Goal: Transaction & Acquisition: Download file/media

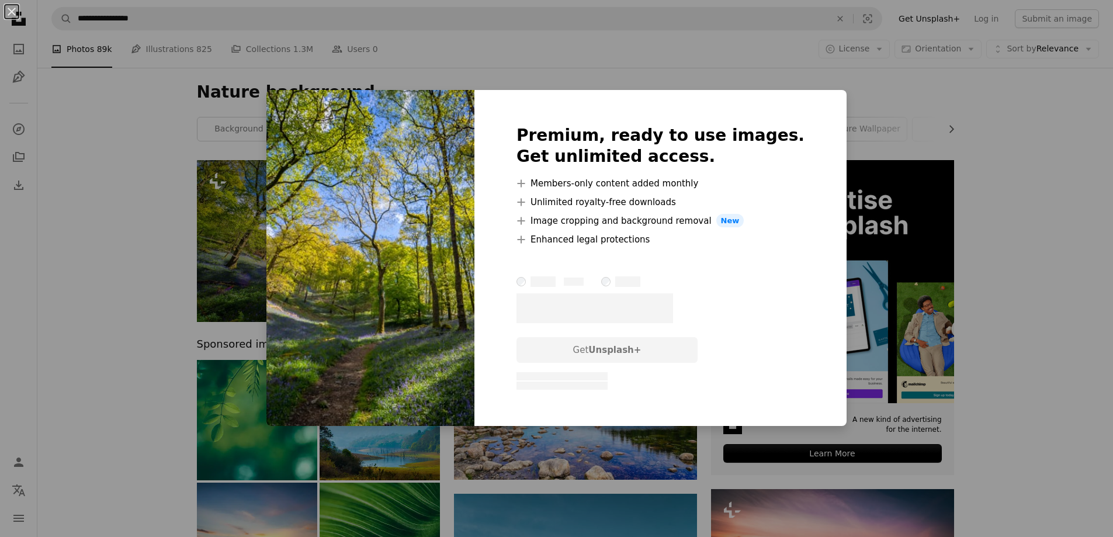
scroll to position [175, 0]
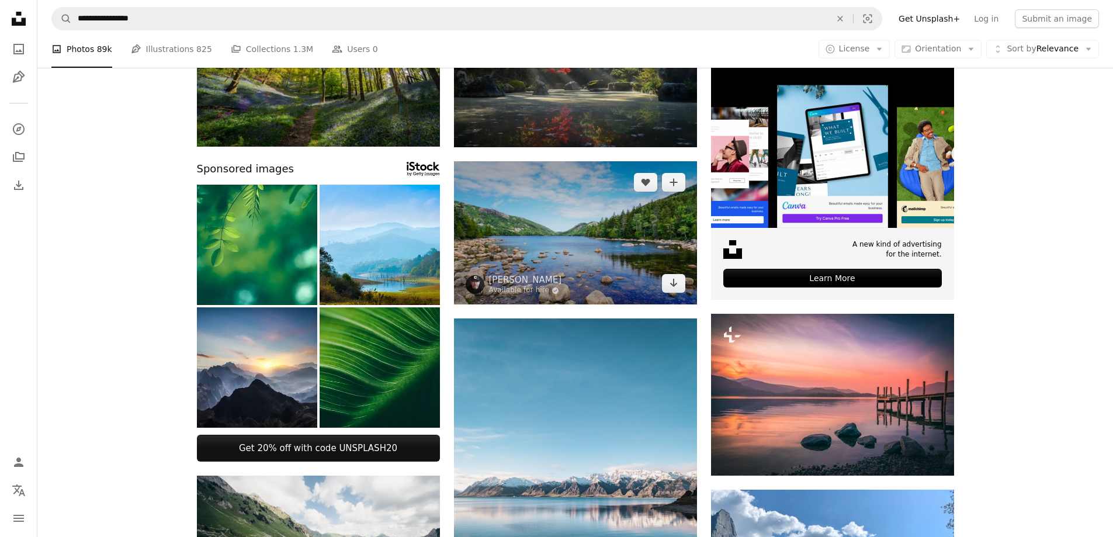
click at [535, 241] on img at bounding box center [575, 232] width 243 height 143
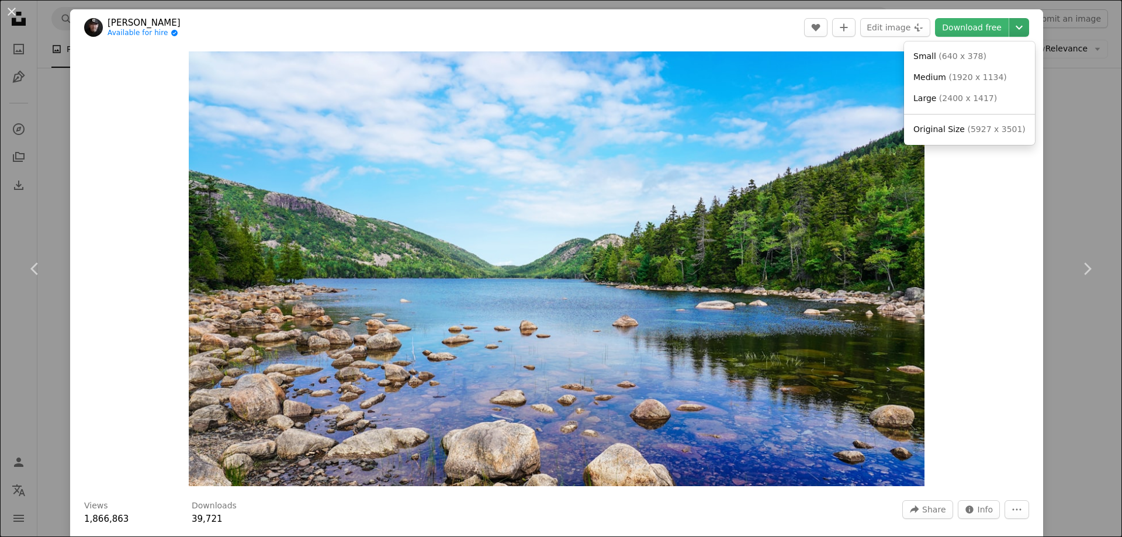
click at [1011, 26] on icon "Chevron down" at bounding box center [1019, 27] width 19 height 14
click at [971, 98] on span "( 2400 x 1417 )" at bounding box center [968, 97] width 58 height 9
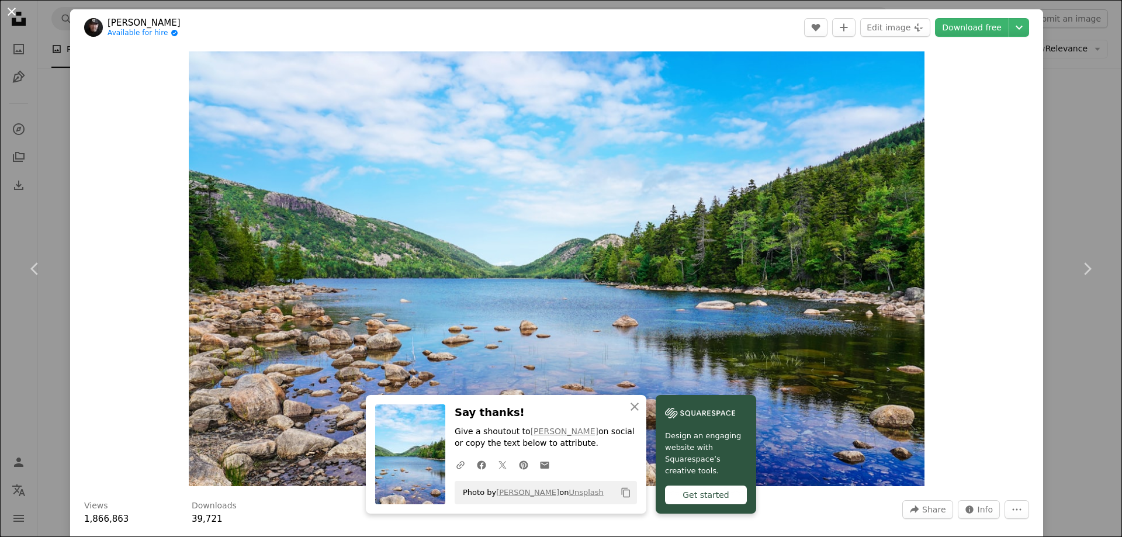
click at [10, 11] on button "An X shape" at bounding box center [12, 12] width 14 height 14
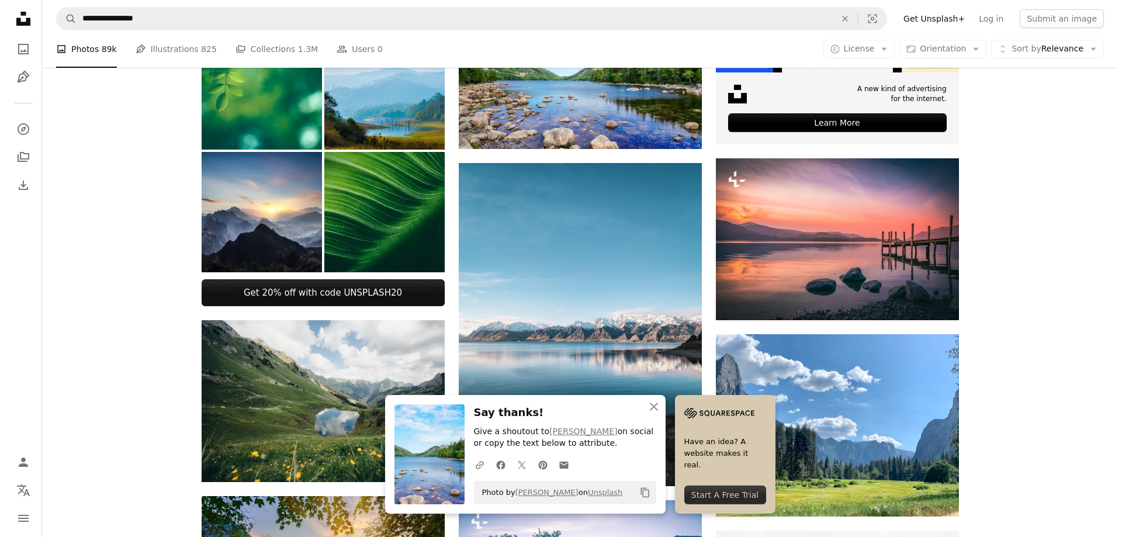
scroll to position [351, 0]
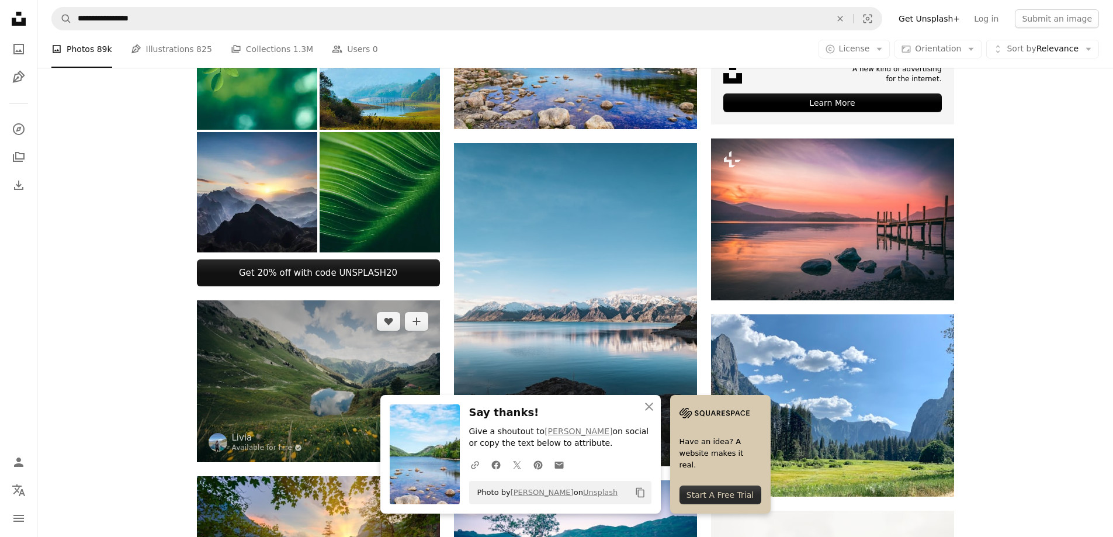
click at [341, 337] on img at bounding box center [318, 381] width 243 height 162
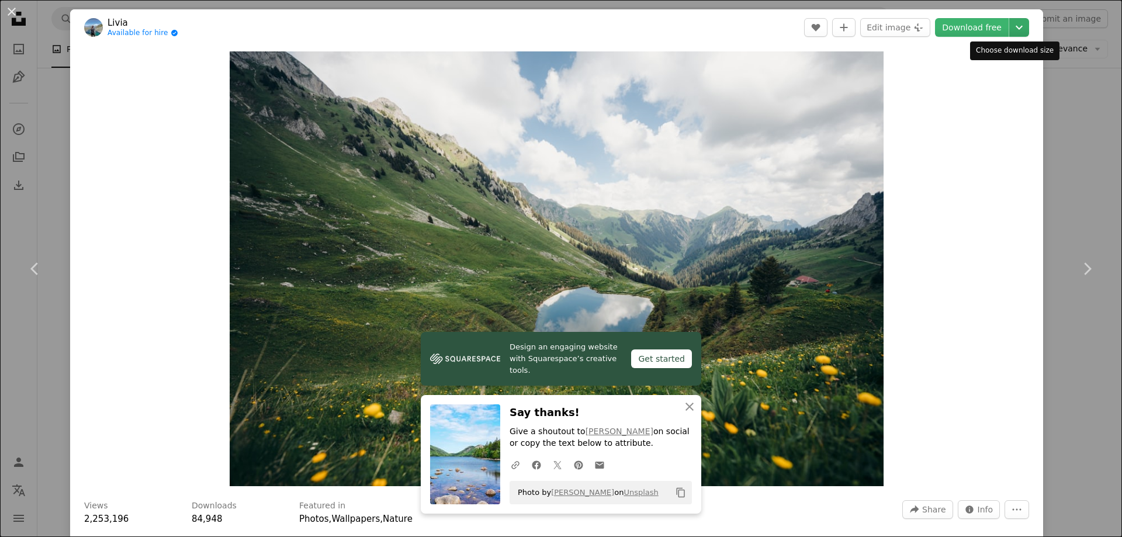
click at [1016, 27] on icon "Choose download size" at bounding box center [1019, 28] width 7 height 4
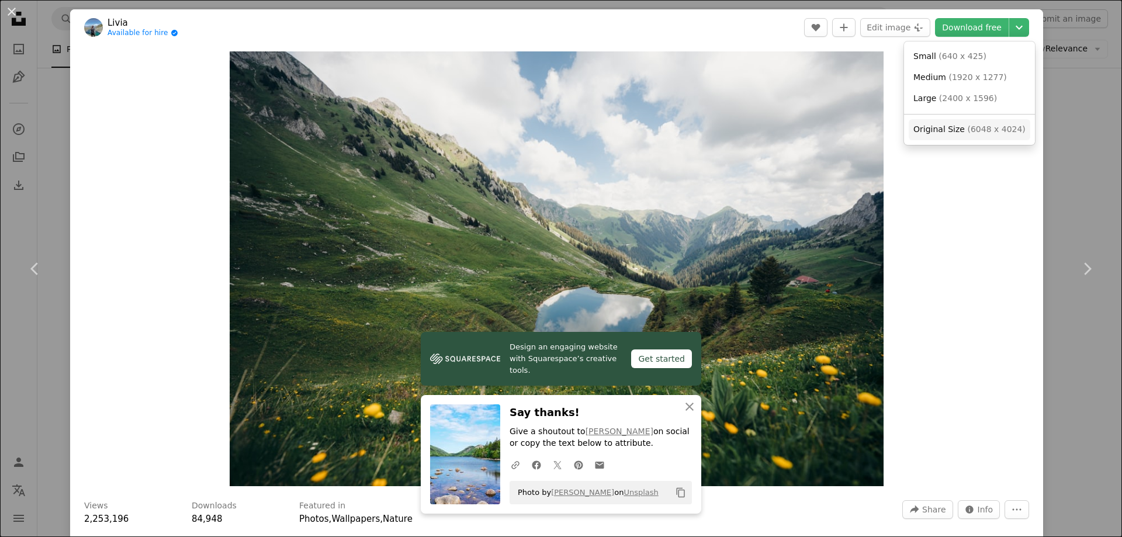
click at [967, 127] on span "( 6048 x 4024 )" at bounding box center [996, 128] width 58 height 9
